Goal: Communication & Community: Answer question/provide support

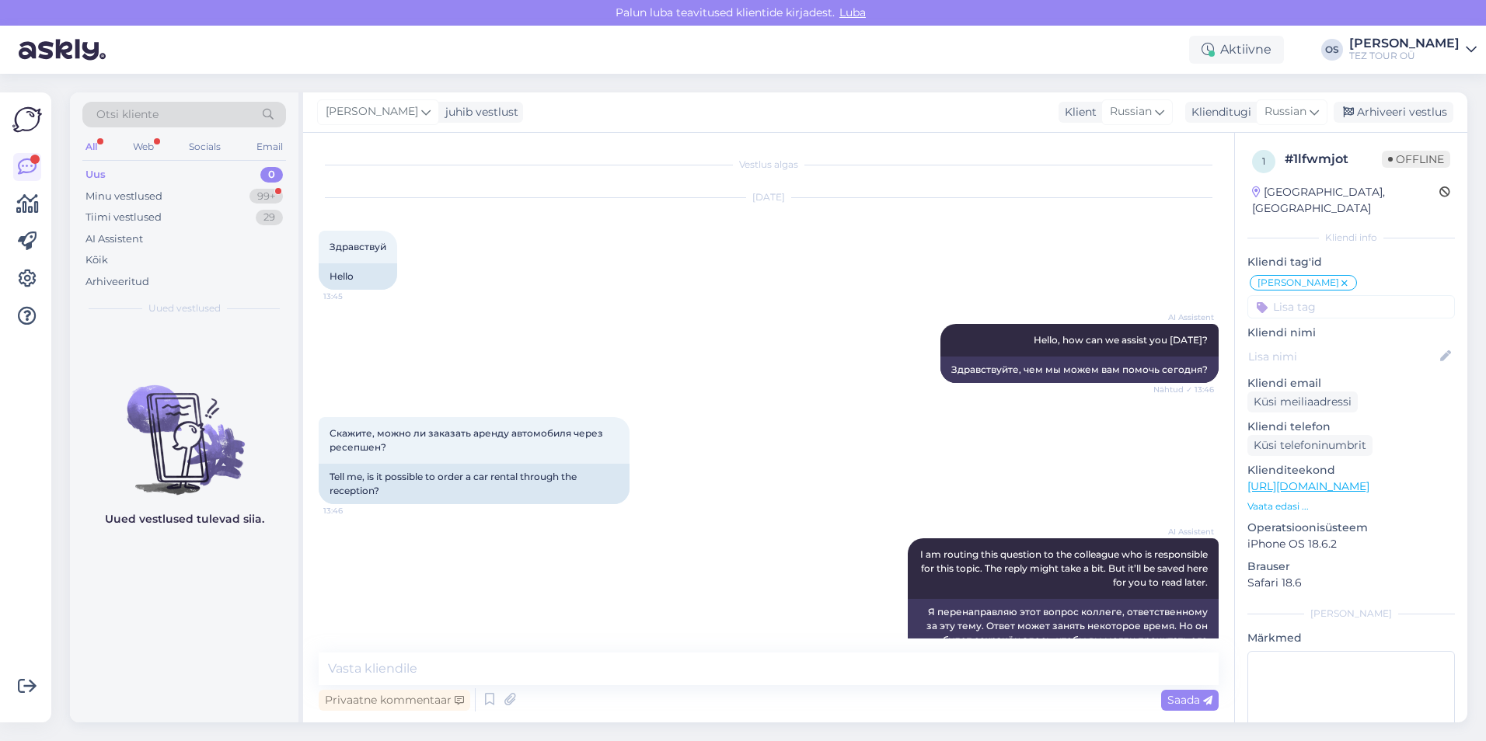
scroll to position [179, 0]
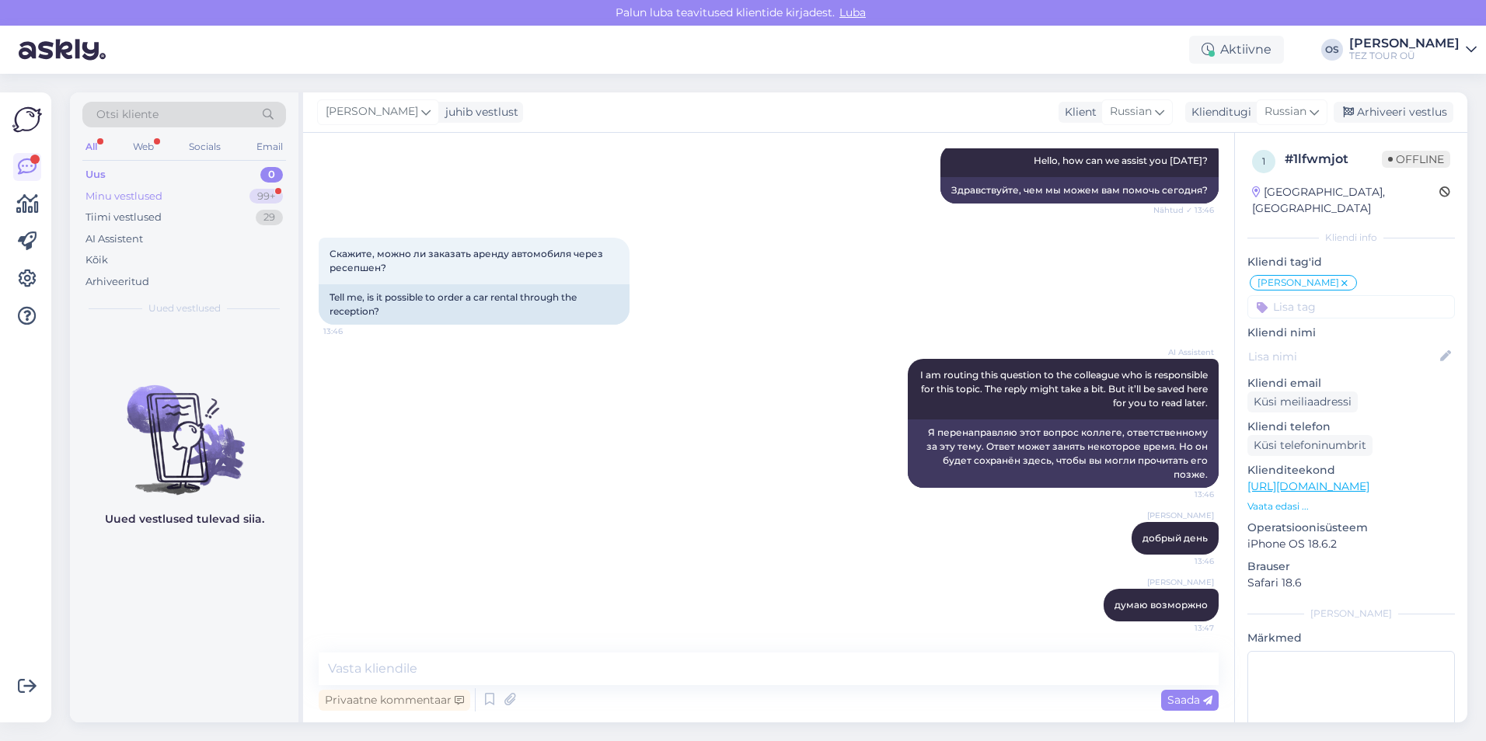
click at [171, 191] on div "Minu vestlused 99+" at bounding box center [184, 197] width 204 height 22
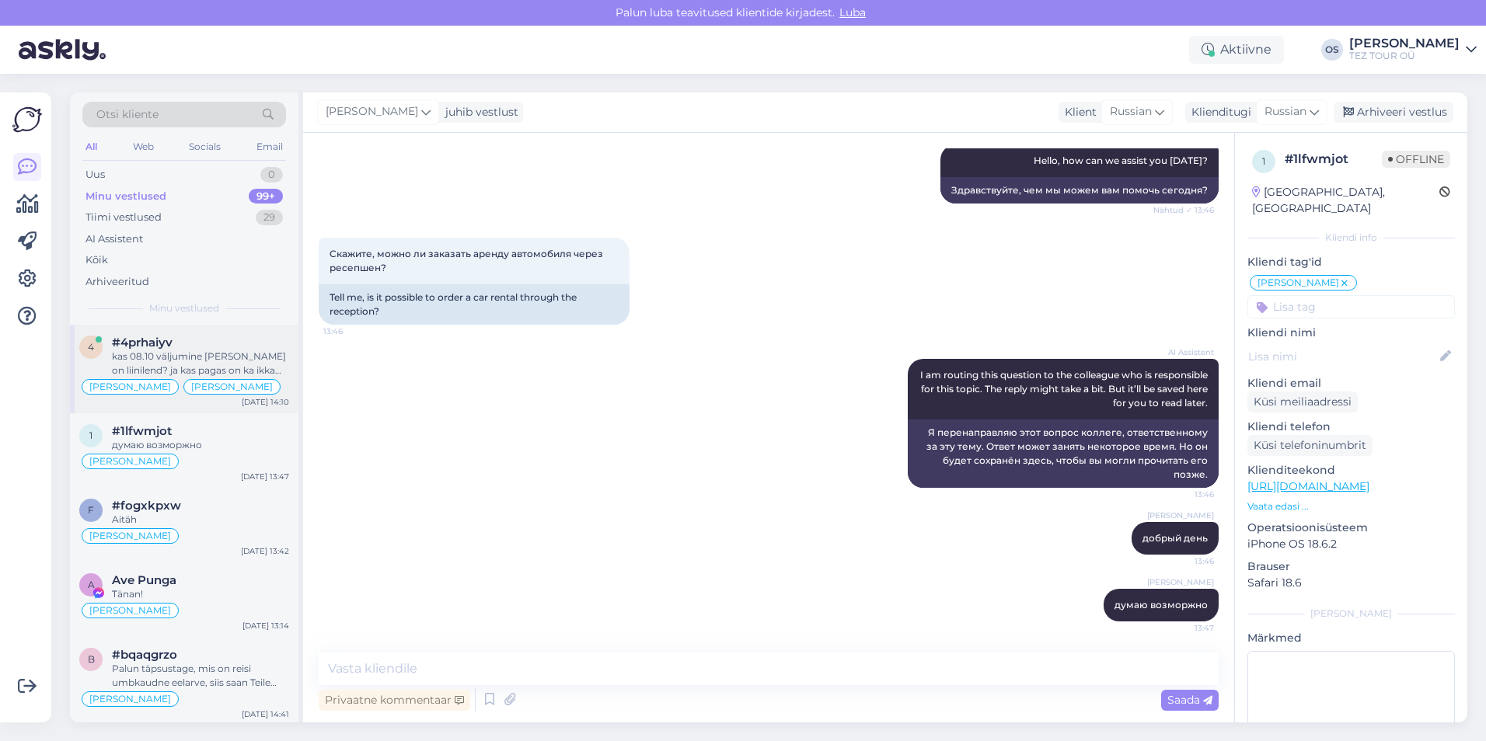
click at [162, 358] on div "kas 08.10 väljumine [PERSON_NAME] on liinilend? ja kas pagas on ka ikka hinnas?" at bounding box center [200, 364] width 177 height 28
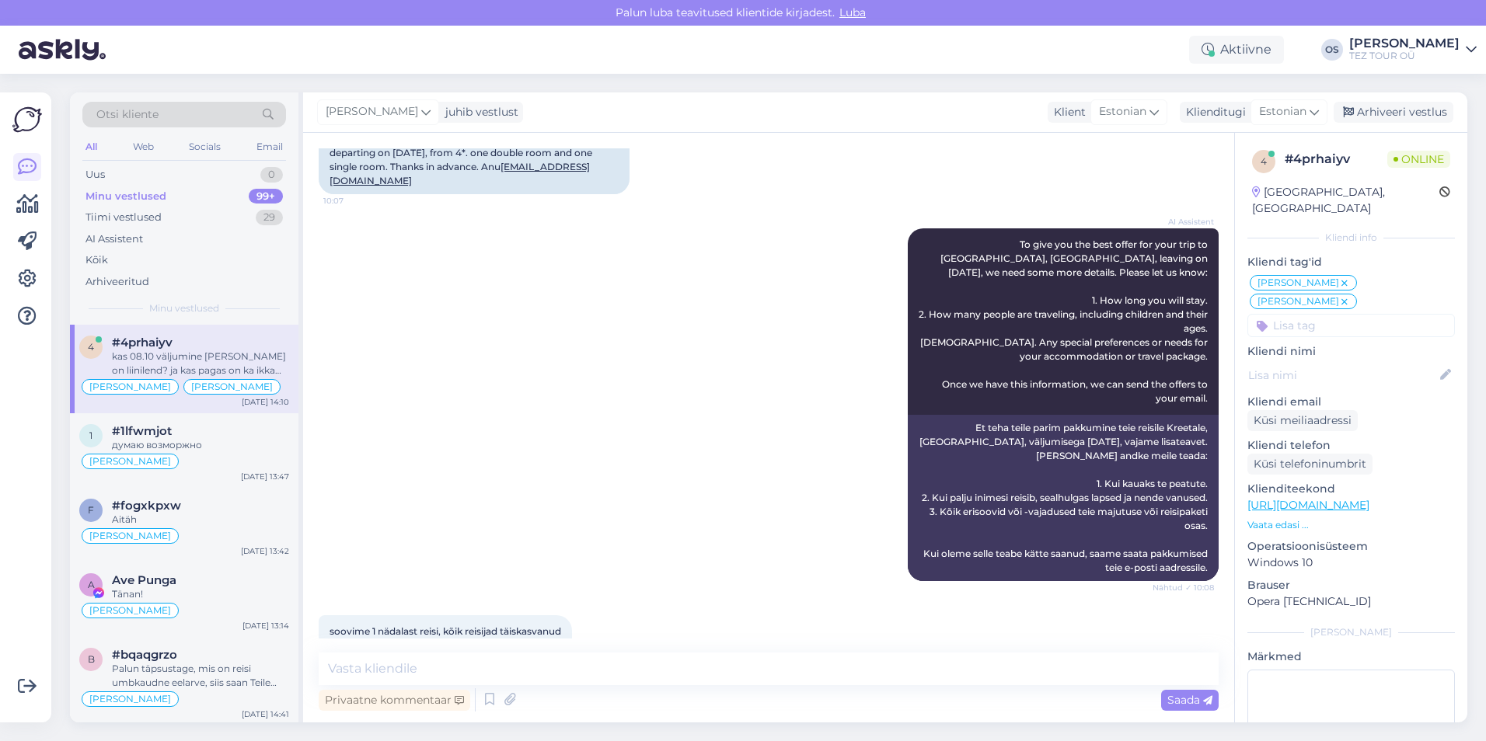
scroll to position [1095, 0]
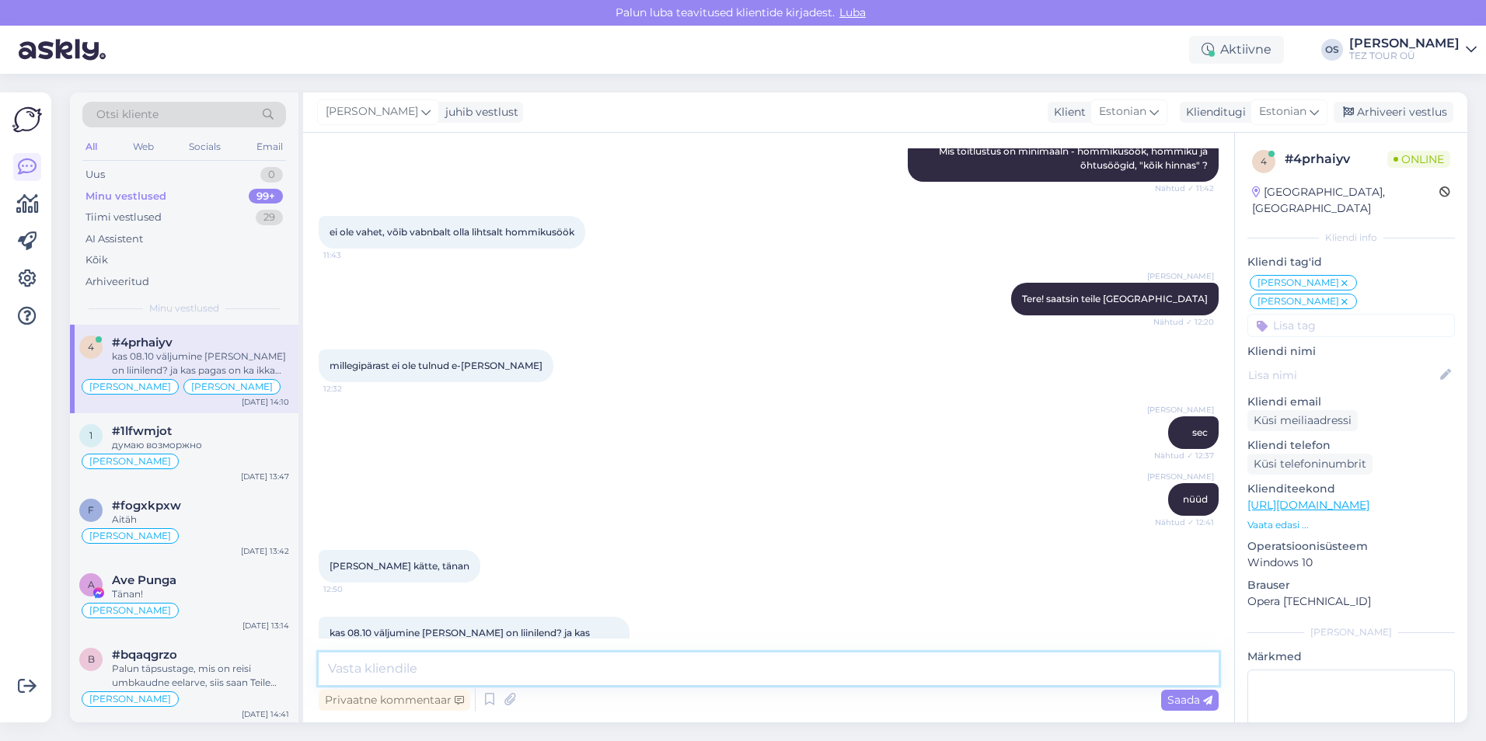
click at [437, 681] on textarea at bounding box center [769, 669] width 900 height 33
click at [360, 670] on textarea "23 kk+ 8 kg" at bounding box center [769, 669] width 900 height 33
click at [462, 667] on textarea "23 kg+ 8 kg" at bounding box center [769, 669] width 900 height 33
type textarea "23 kg+ 8 kg on hinna sees"
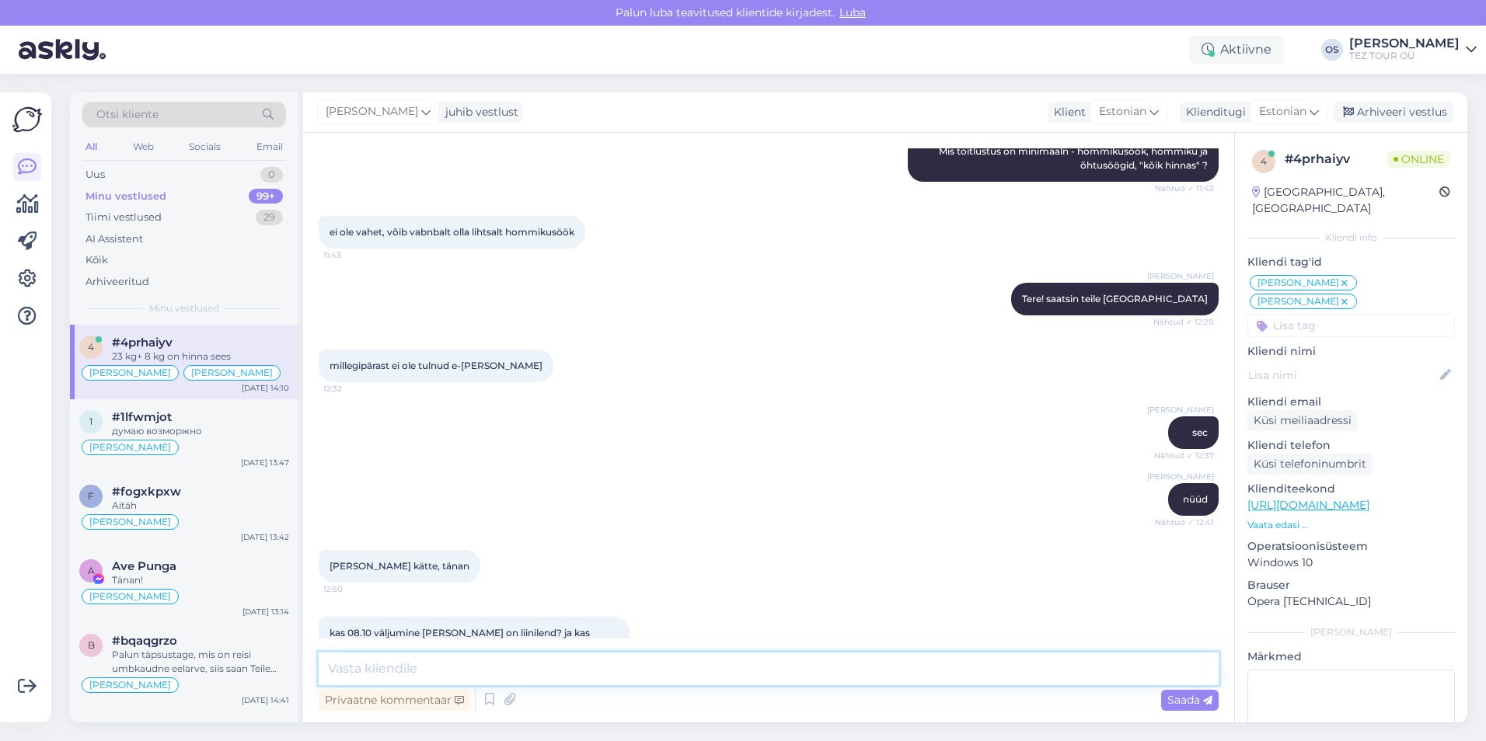
scroll to position [1162, 0]
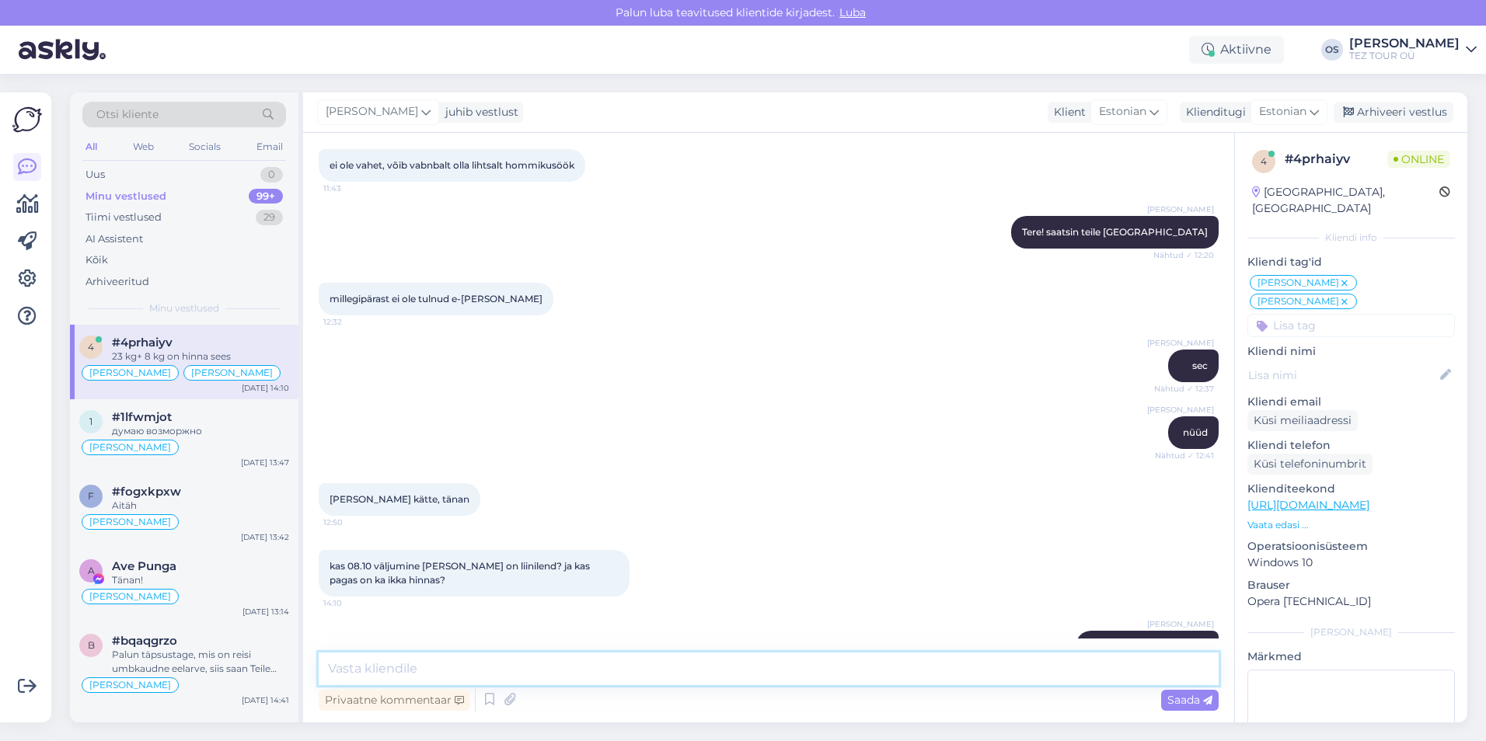
click at [386, 667] on textarea at bounding box center [769, 669] width 900 height 33
type textarea "see on Airbaltic,"
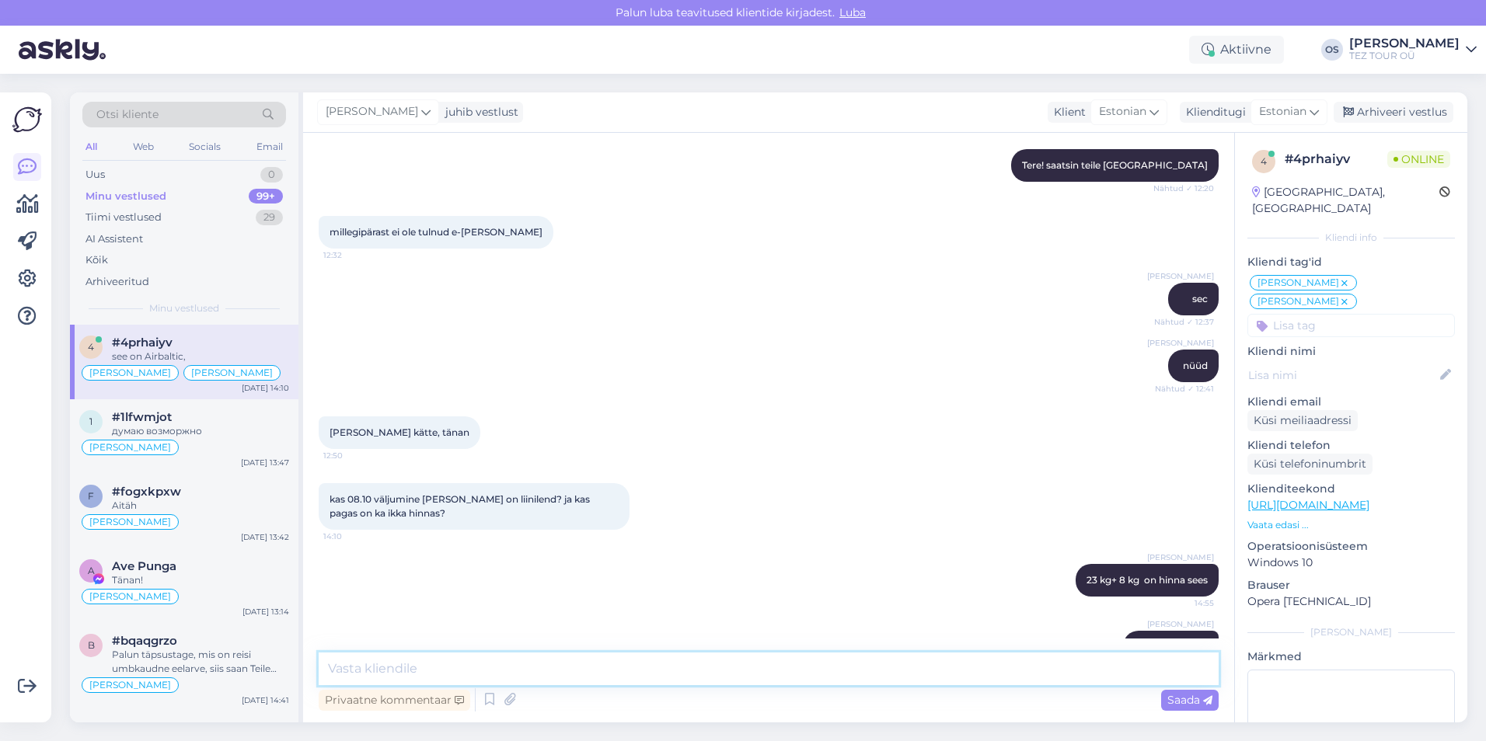
click at [372, 666] on textarea at bounding box center [769, 669] width 900 height 33
click at [149, 171] on div "Uus 0" at bounding box center [184, 175] width 204 height 22
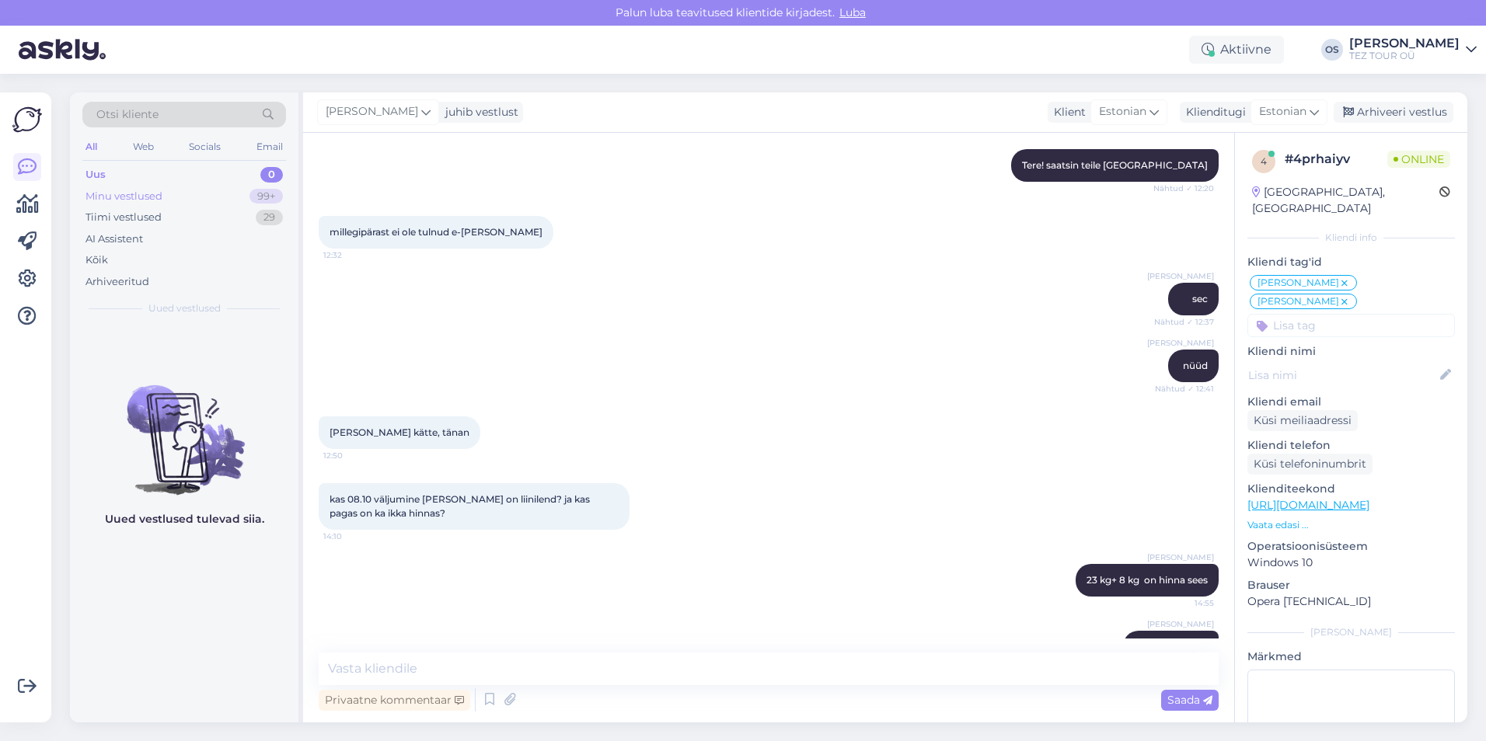
click at [148, 189] on div "Minu vestlused" at bounding box center [123, 197] width 77 height 16
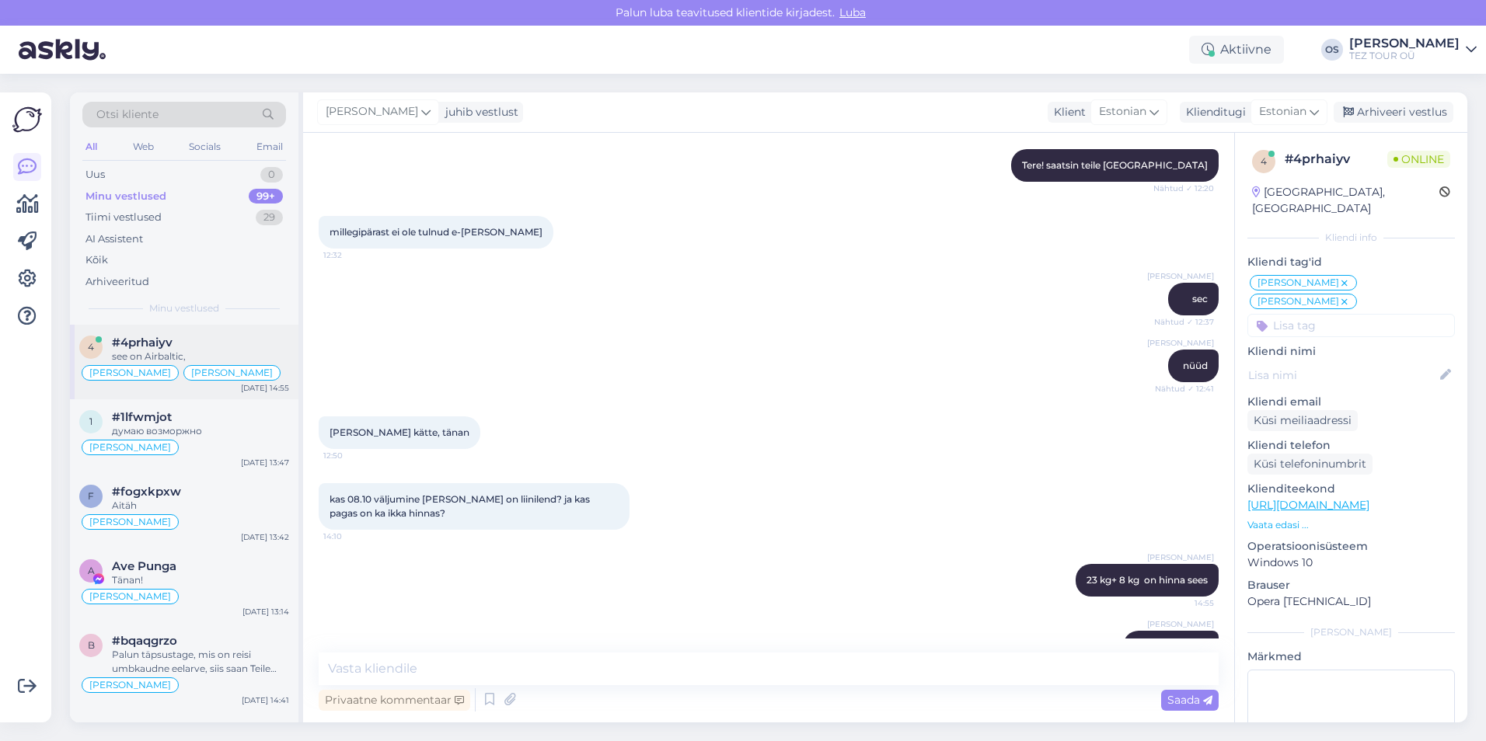
click at [226, 361] on div "see on Airbaltic," at bounding box center [200, 357] width 177 height 14
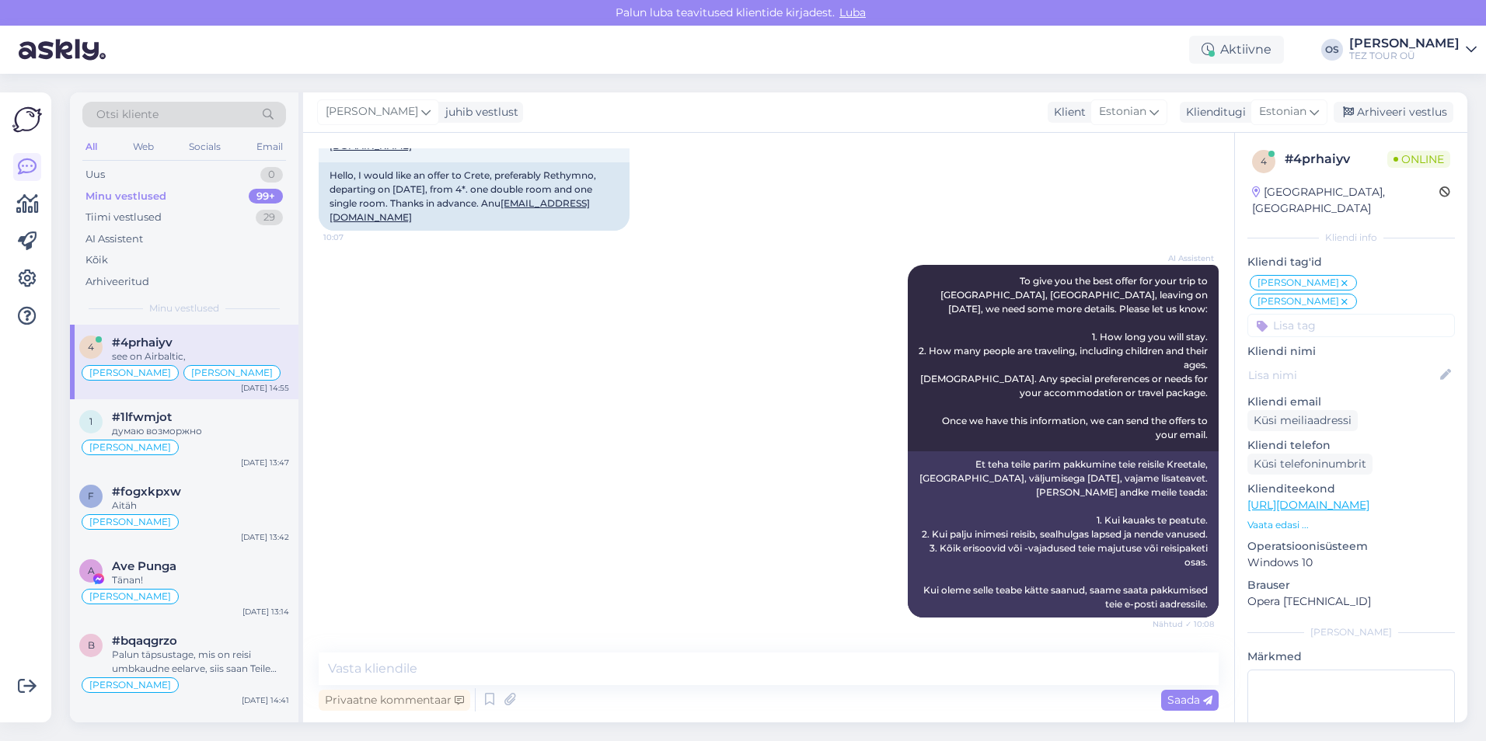
scroll to position [0, 0]
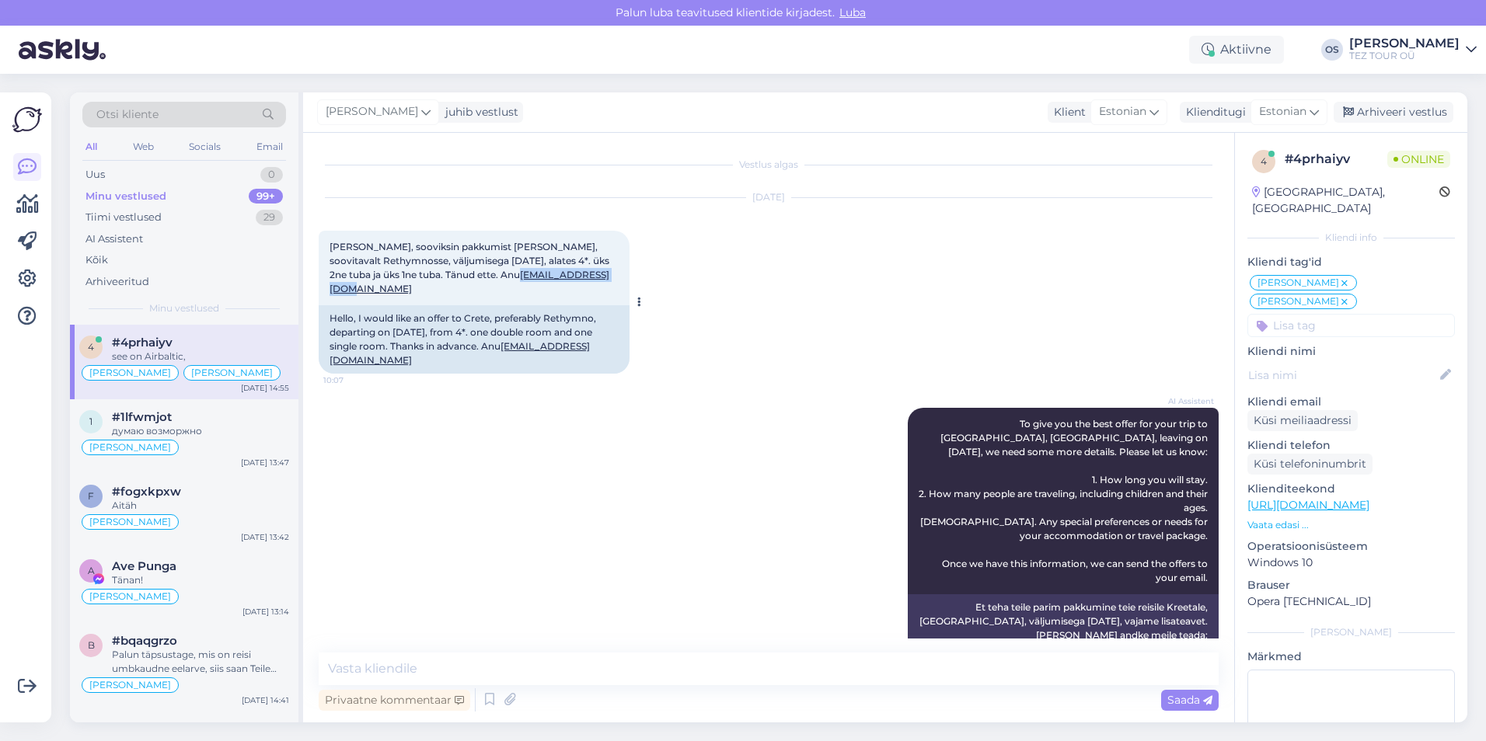
drag, startPoint x: 556, startPoint y: 275, endPoint x: 435, endPoint y: 275, distance: 120.4
click at [435, 275] on div "[PERSON_NAME], sooviksin pakkumist [PERSON_NAME], soovitavalt Rethymnosse, välj…" at bounding box center [474, 268] width 311 height 75
drag, startPoint x: 435, startPoint y: 275, endPoint x: 469, endPoint y: 273, distance: 34.3
copy link "[EMAIL_ADDRESS][DOMAIN_NAME]"
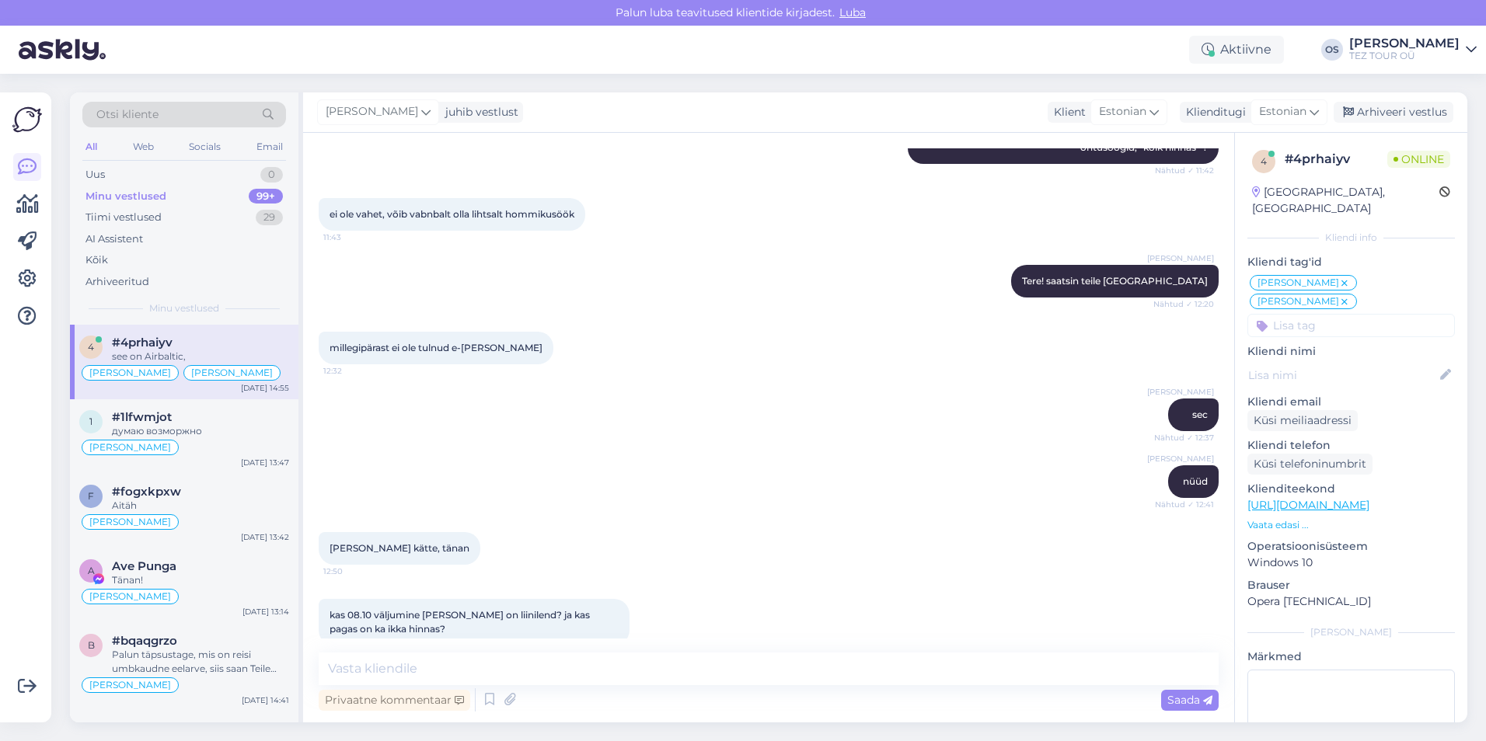
scroll to position [1228, 0]
